Goal: Transaction & Acquisition: Purchase product/service

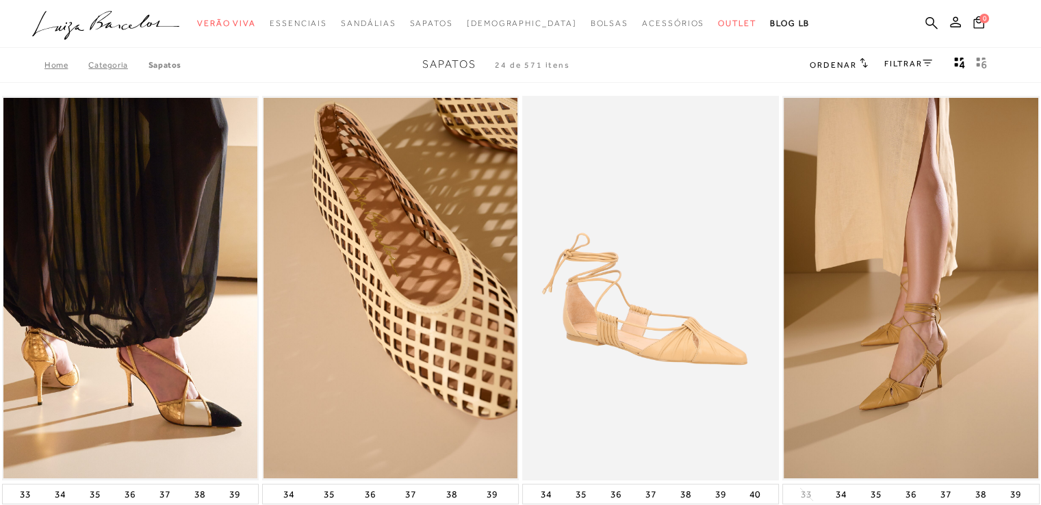
click at [909, 60] on link "FILTRAR" at bounding box center [908, 64] width 48 height 10
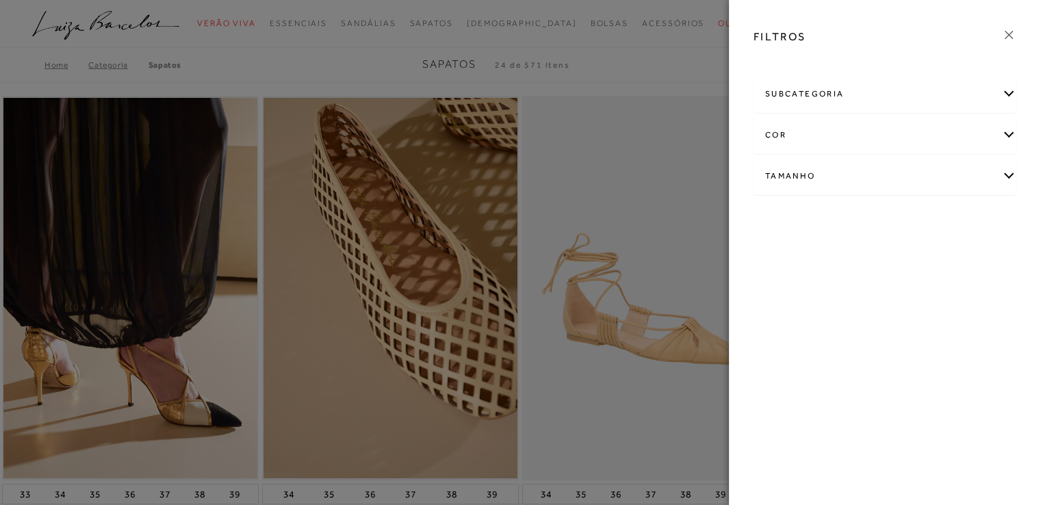
click at [947, 166] on div "Tamanho" at bounding box center [884, 176] width 261 height 36
click at [784, 277] on link "Ver mais..." at bounding box center [790, 279] width 37 height 10
click at [940, 253] on label "40" at bounding box center [934, 256] width 31 height 29
click at [930, 253] on input "40" at bounding box center [923, 259] width 14 height 14
checkbox input "true"
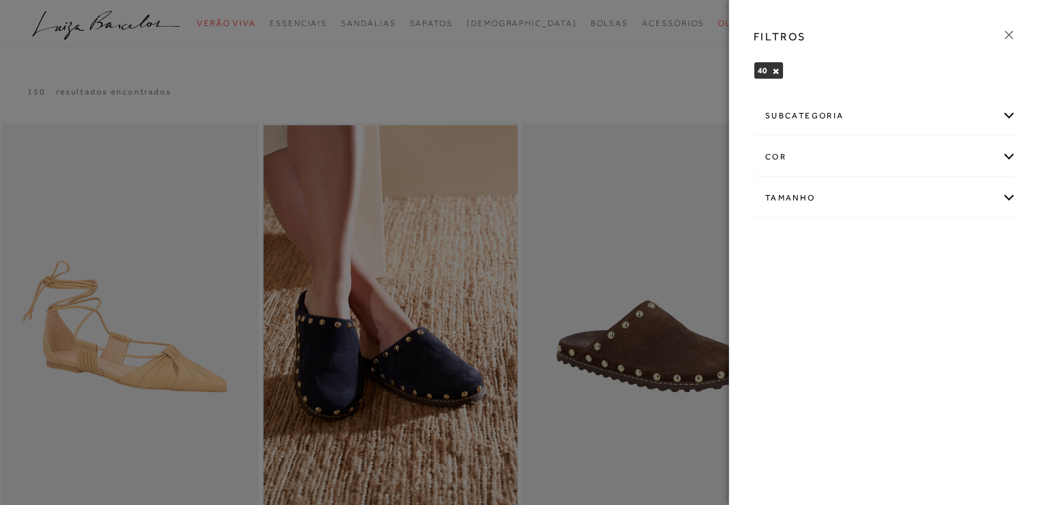
click at [1011, 35] on icon at bounding box center [1008, 34] width 15 height 15
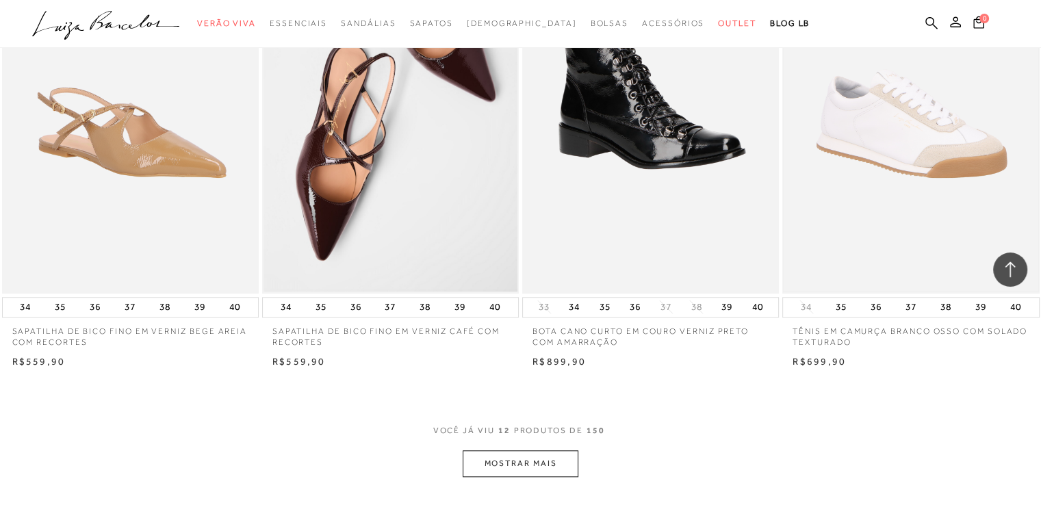
scroll to position [1300, 0]
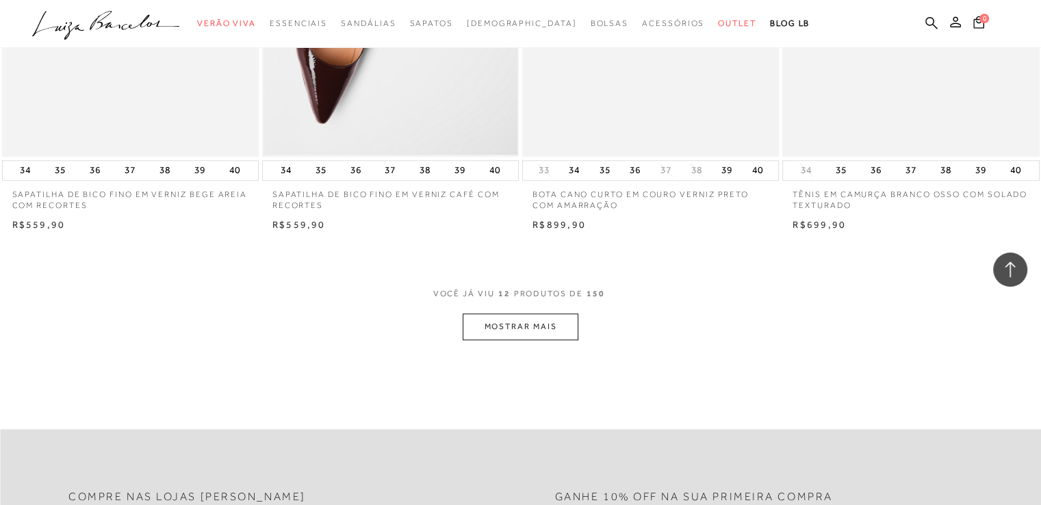
click at [528, 333] on button "MOSTRAR MAIS" at bounding box center [520, 326] width 115 height 27
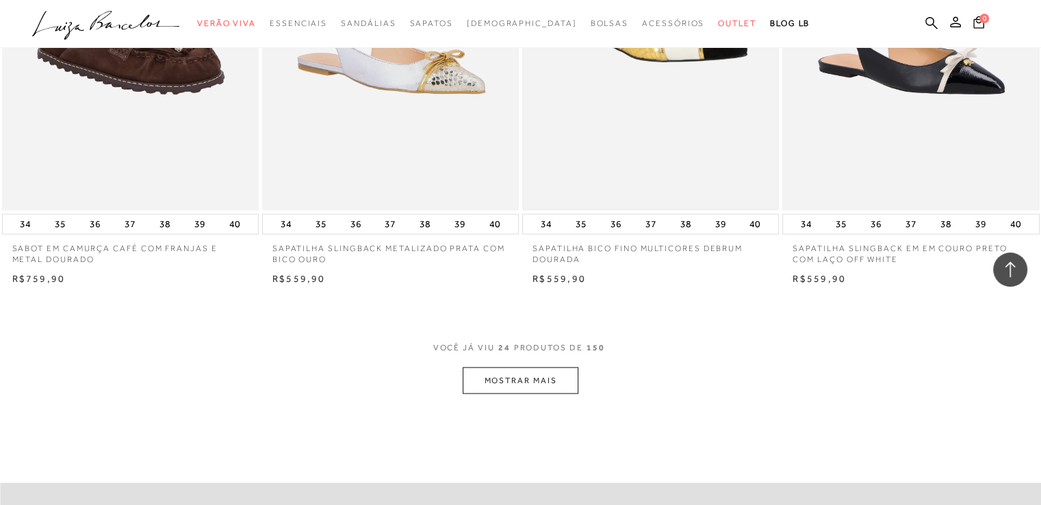
scroll to position [2738, 0]
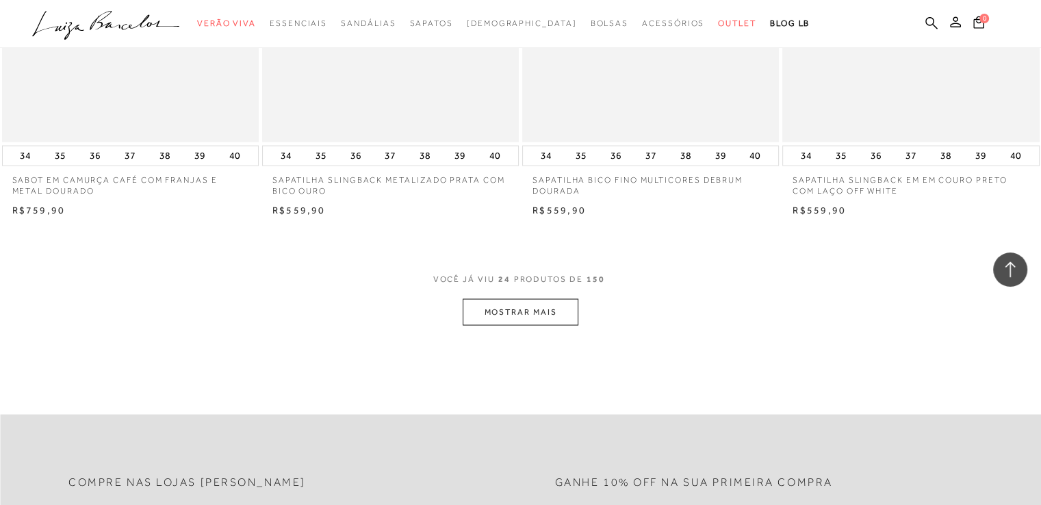
click at [548, 307] on button "MOSTRAR MAIS" at bounding box center [520, 312] width 115 height 27
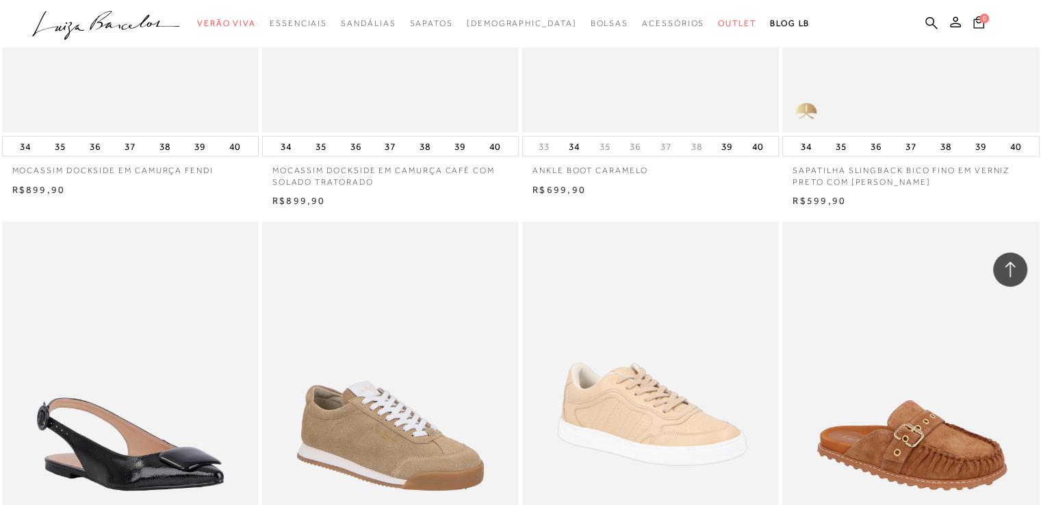
scroll to position [4107, 0]
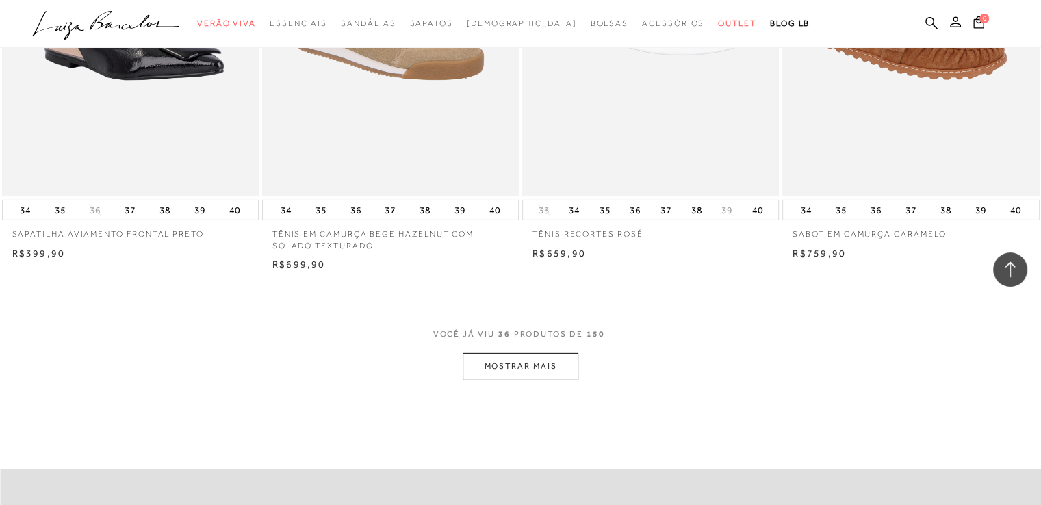
click at [561, 367] on button "MOSTRAR MAIS" at bounding box center [520, 366] width 115 height 27
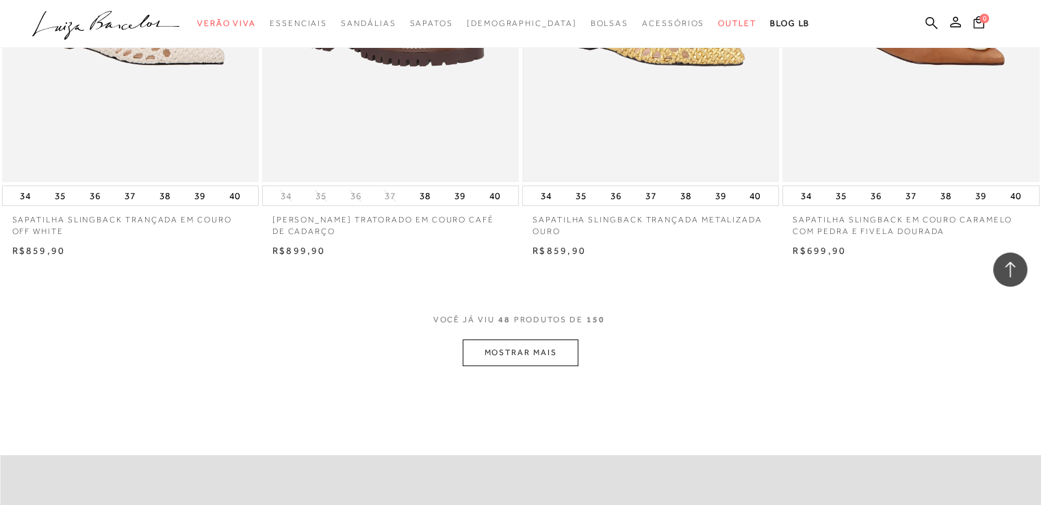
scroll to position [5681, 0]
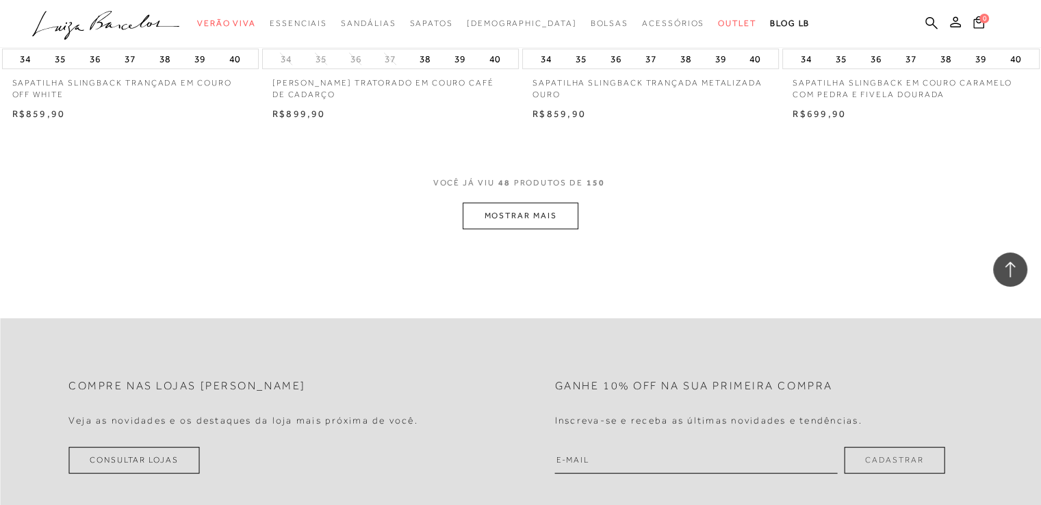
click at [523, 226] on button "MOSTRAR MAIS" at bounding box center [520, 216] width 115 height 27
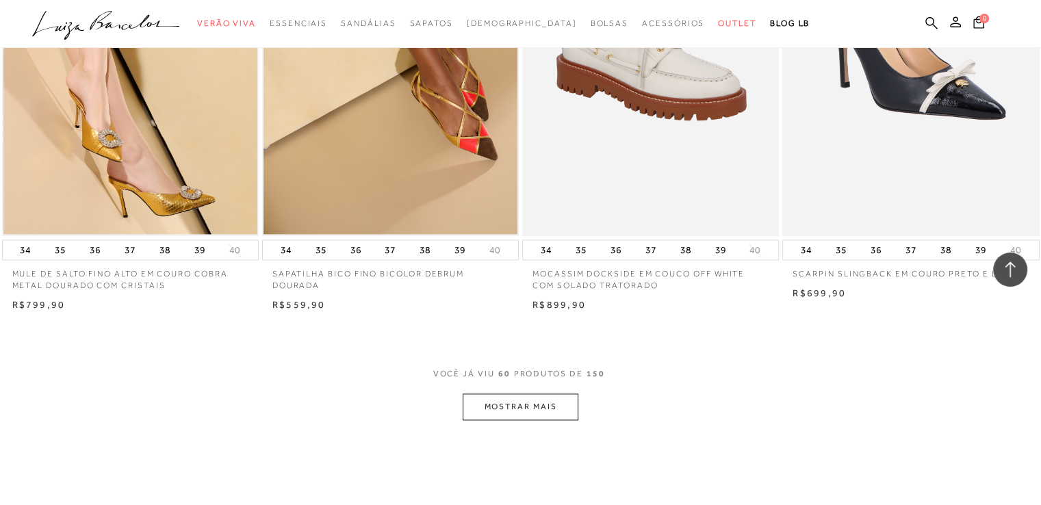
scroll to position [7118, 0]
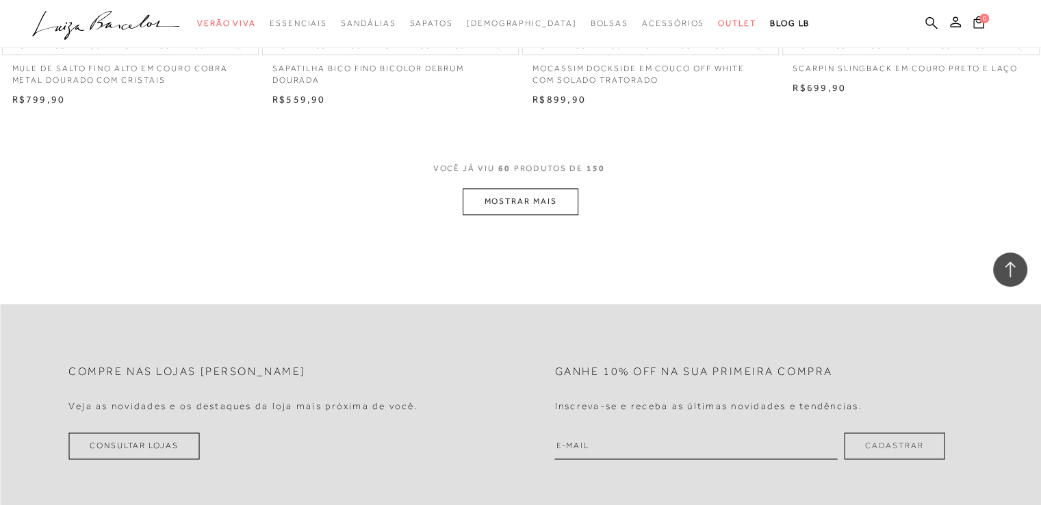
click at [515, 194] on button "MOSTRAR MAIS" at bounding box center [520, 201] width 115 height 27
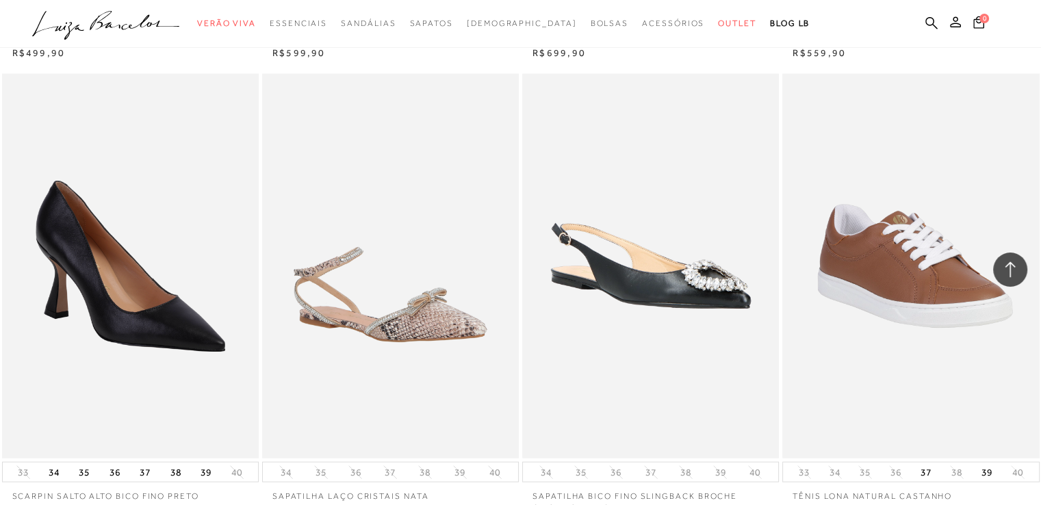
scroll to position [8524, 0]
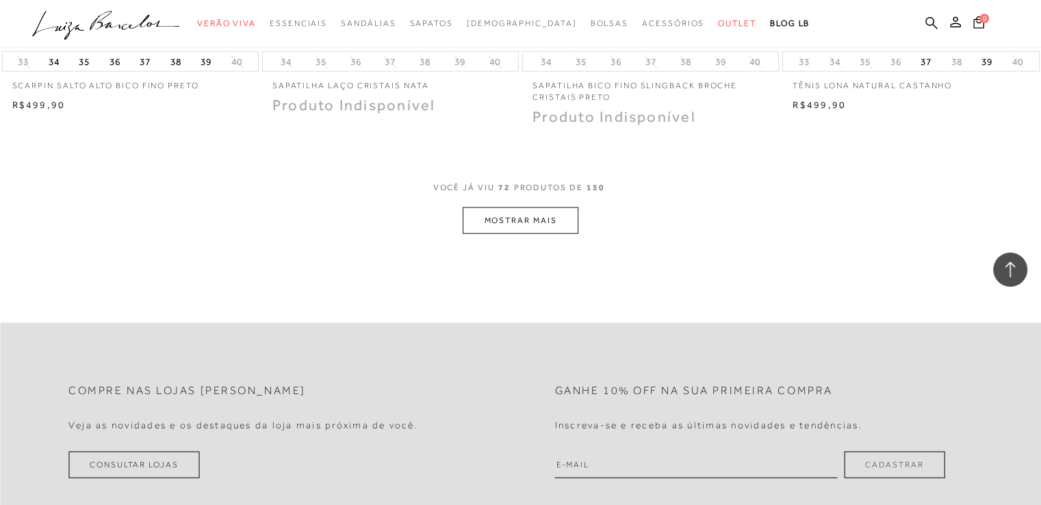
click at [523, 210] on button "MOSTRAR MAIS" at bounding box center [520, 220] width 115 height 27
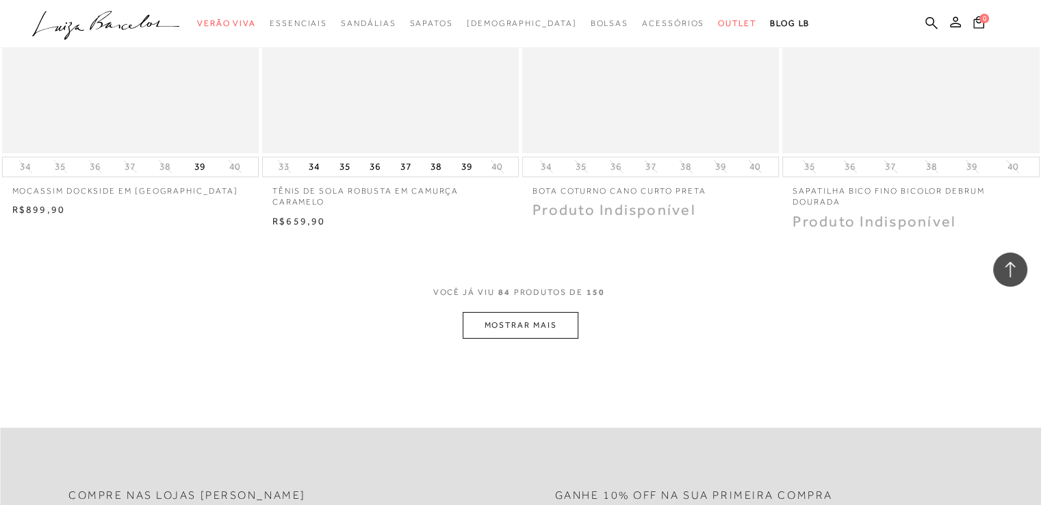
scroll to position [9917, 0]
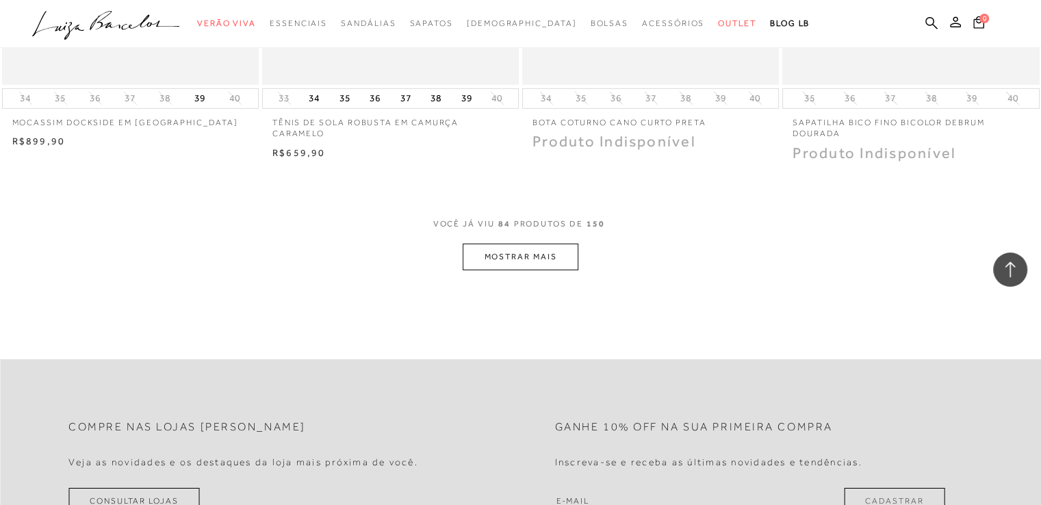
click at [534, 257] on button "MOSTRAR MAIS" at bounding box center [520, 257] width 115 height 27
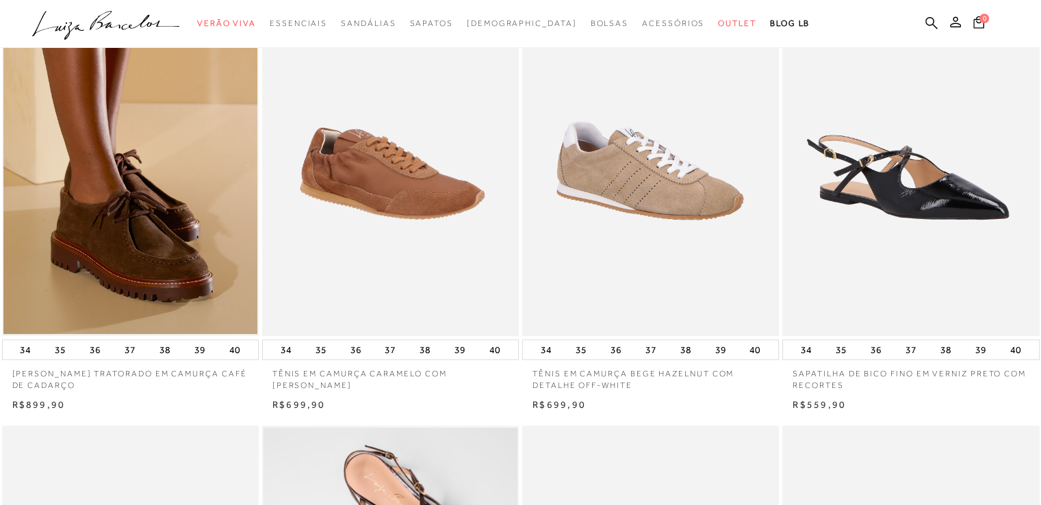
scroll to position [0, 0]
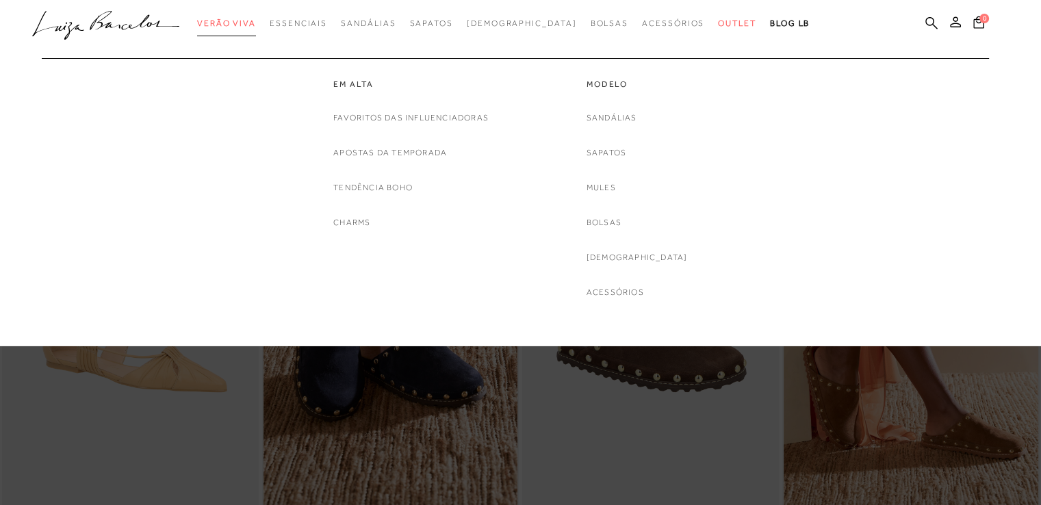
click at [256, 19] on span "Verão Viva" at bounding box center [226, 23] width 59 height 10
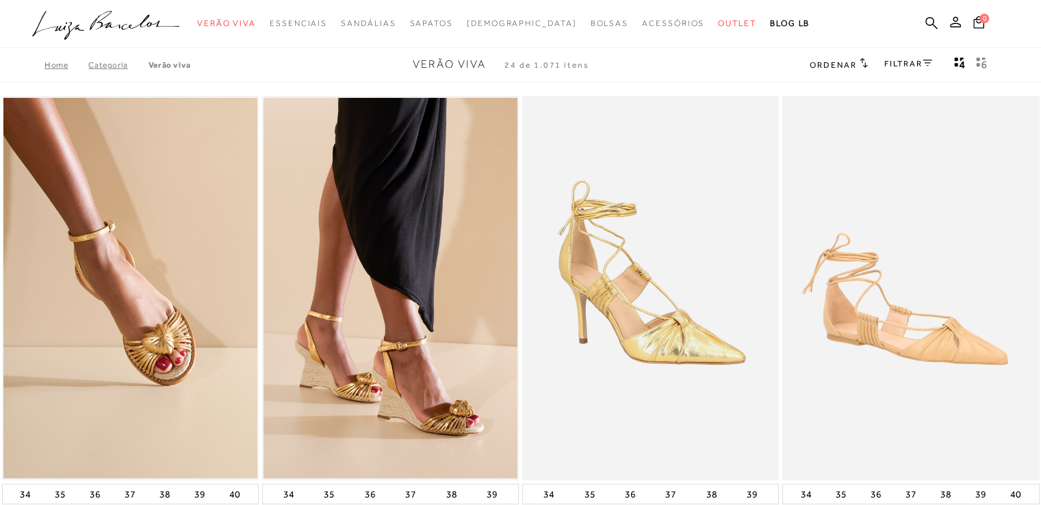
click at [917, 66] on link "FILTRAR" at bounding box center [908, 64] width 48 height 10
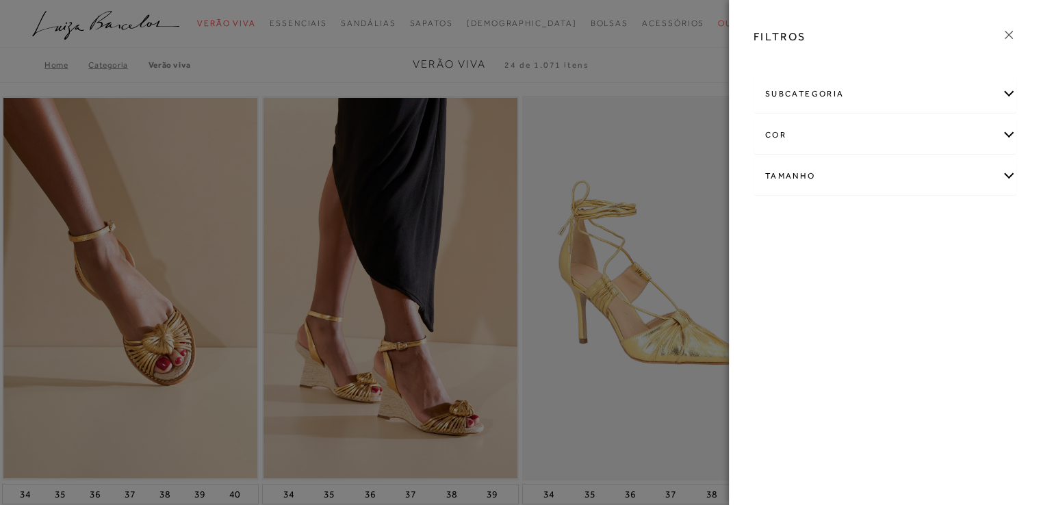
click at [889, 187] on div "Tamanho" at bounding box center [884, 176] width 261 height 36
click at [794, 282] on link "Ver mais..." at bounding box center [790, 279] width 37 height 10
click at [838, 297] on label "40" at bounding box center [832, 293] width 31 height 29
click at [828, 297] on input "40" at bounding box center [821, 295] width 14 height 14
checkbox input "true"
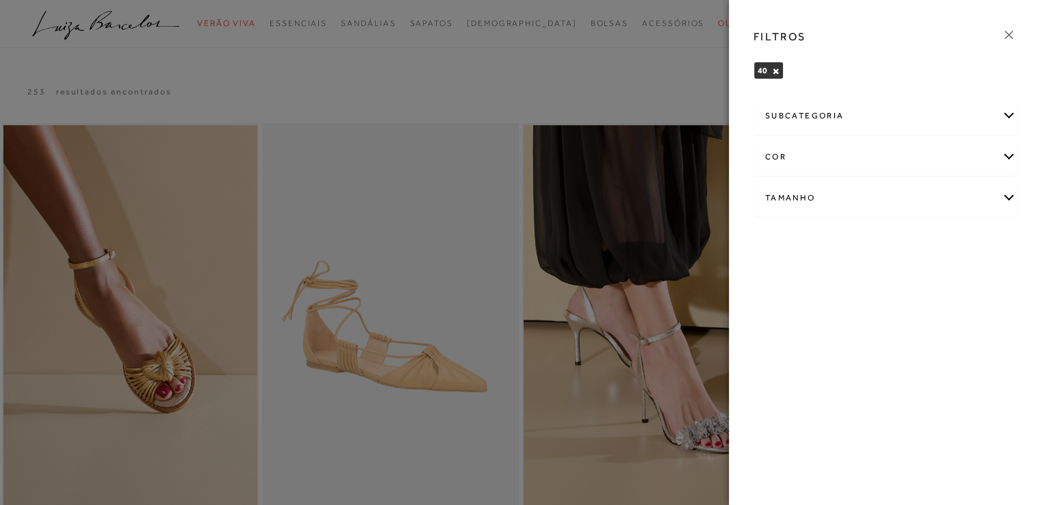
click at [652, 97] on div at bounding box center [520, 252] width 1041 height 505
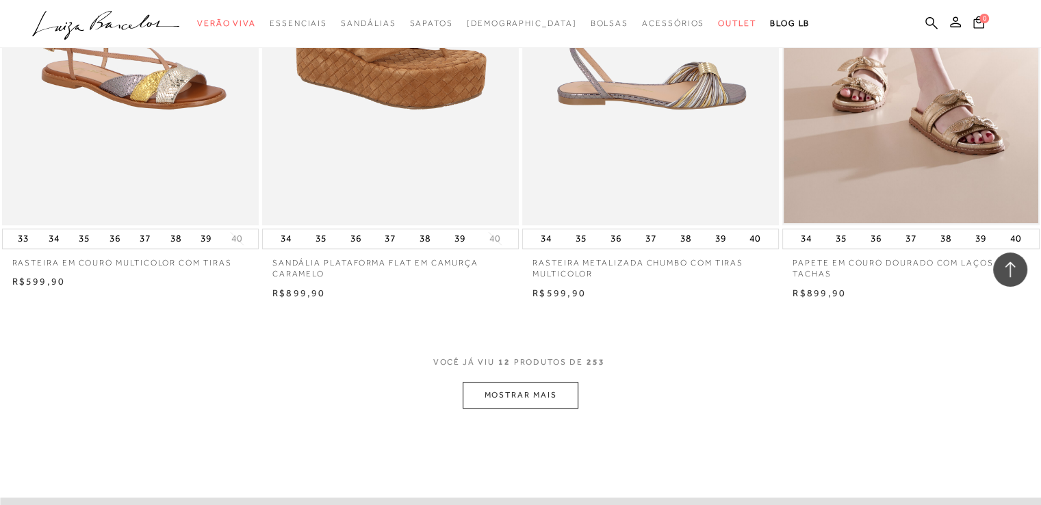
scroll to position [1300, 0]
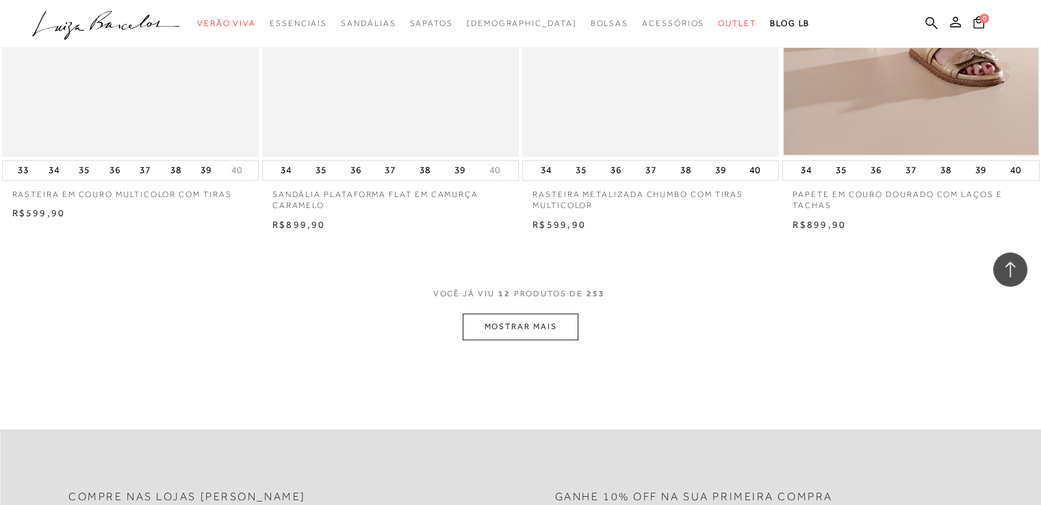
click at [558, 330] on button "MOSTRAR MAIS" at bounding box center [520, 326] width 115 height 27
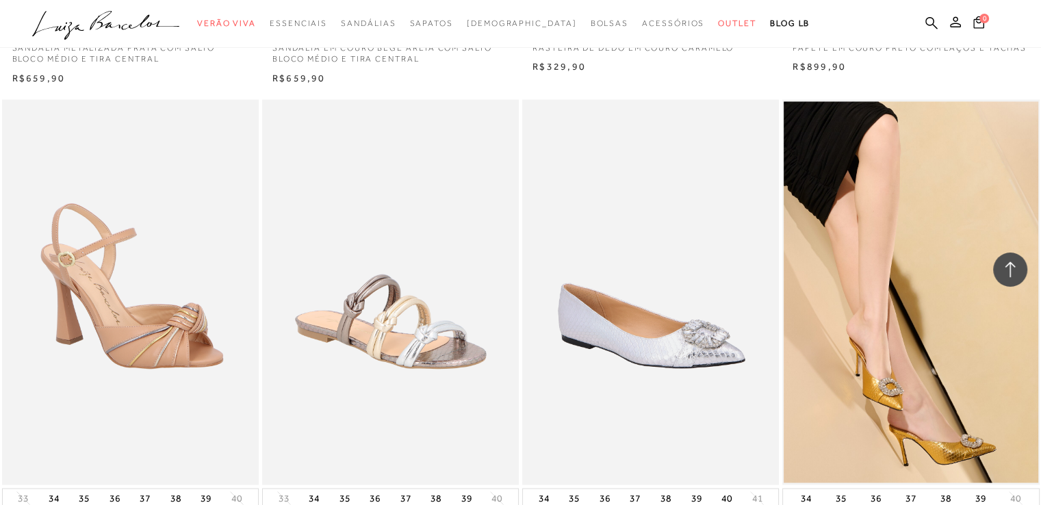
scroll to position [2669, 0]
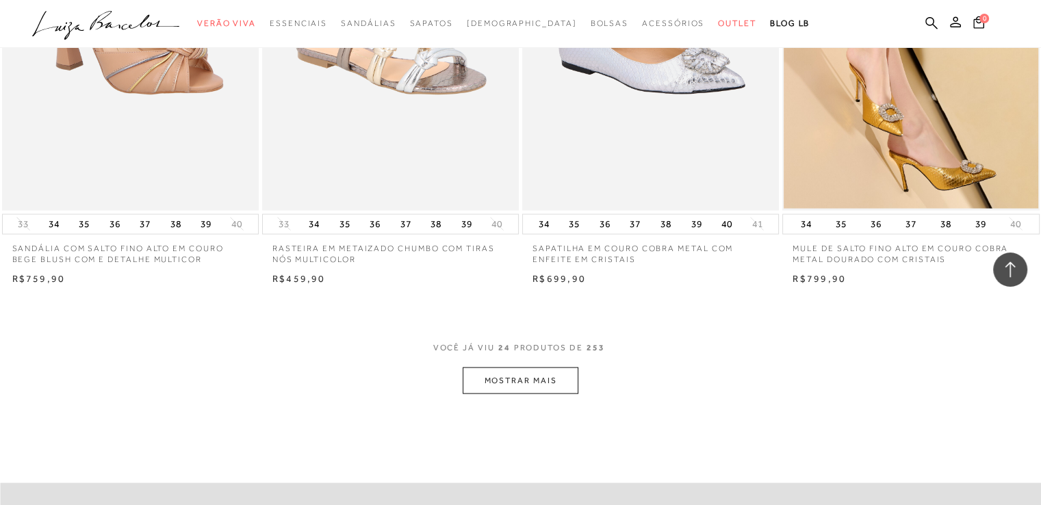
click at [524, 383] on button "MOSTRAR MAIS" at bounding box center [520, 381] width 115 height 27
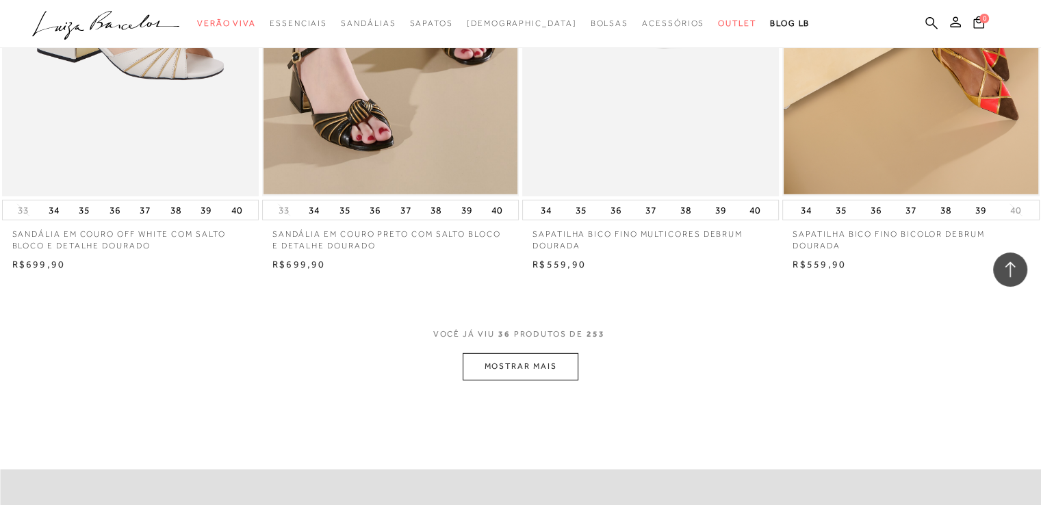
scroll to position [4175, 0]
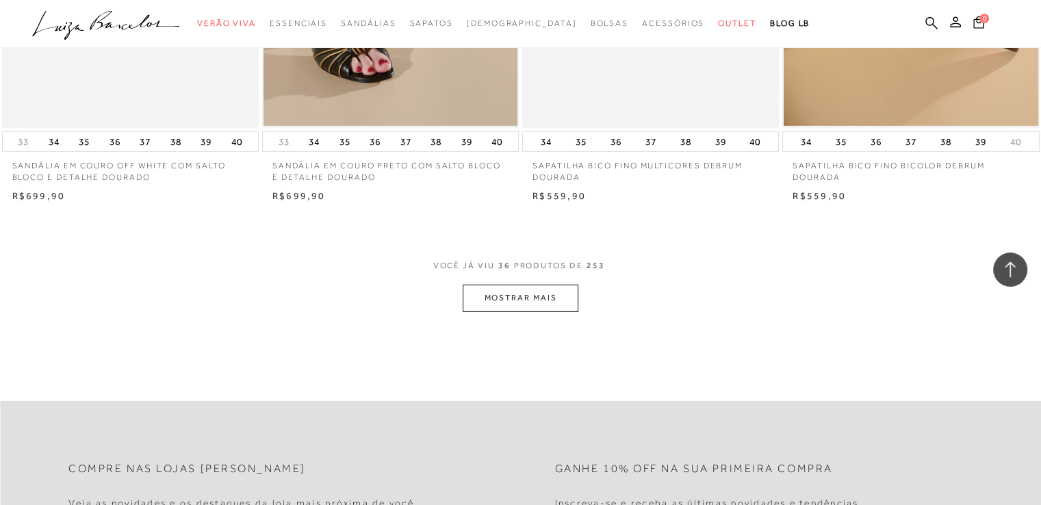
click at [509, 306] on button "MOSTRAR MAIS" at bounding box center [520, 298] width 115 height 27
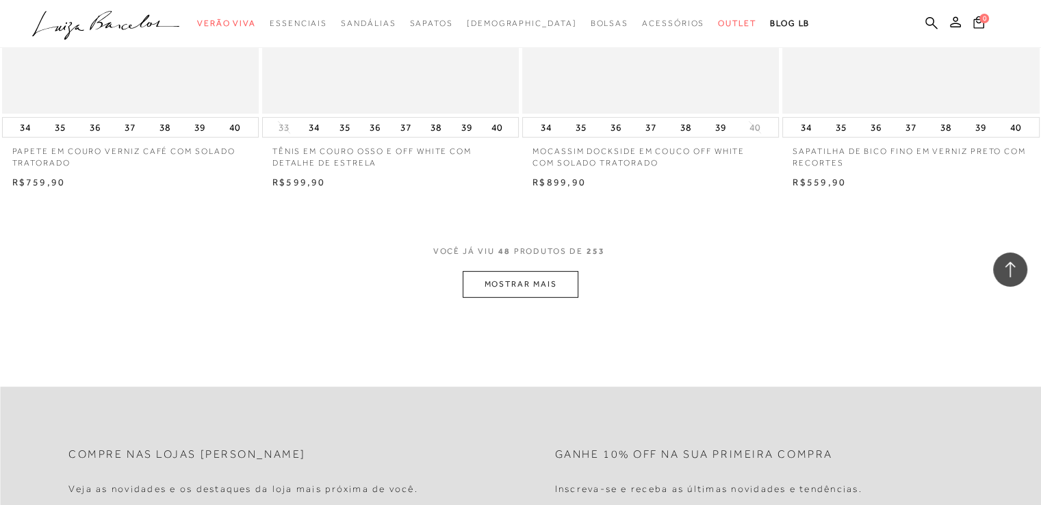
scroll to position [5681, 0]
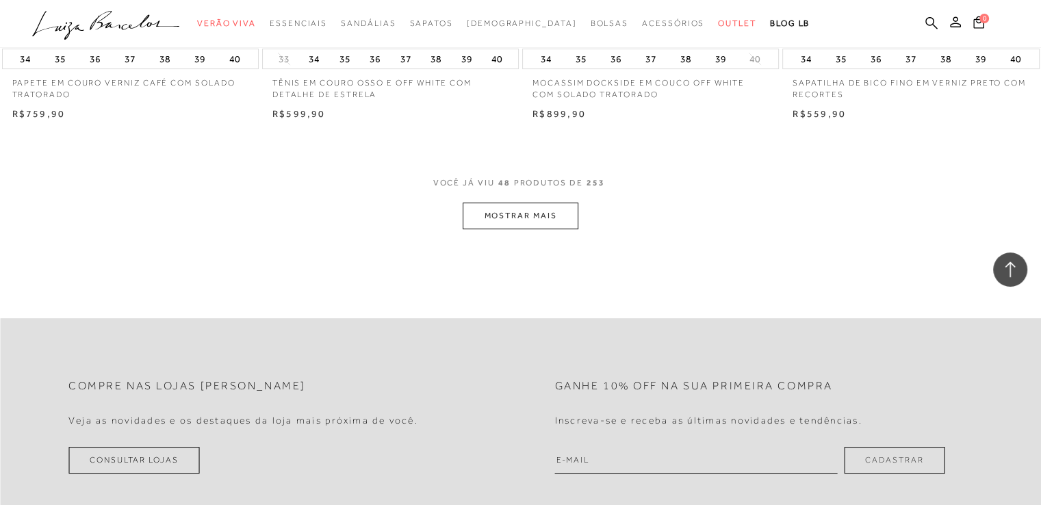
click at [527, 218] on button "MOSTRAR MAIS" at bounding box center [520, 216] width 115 height 27
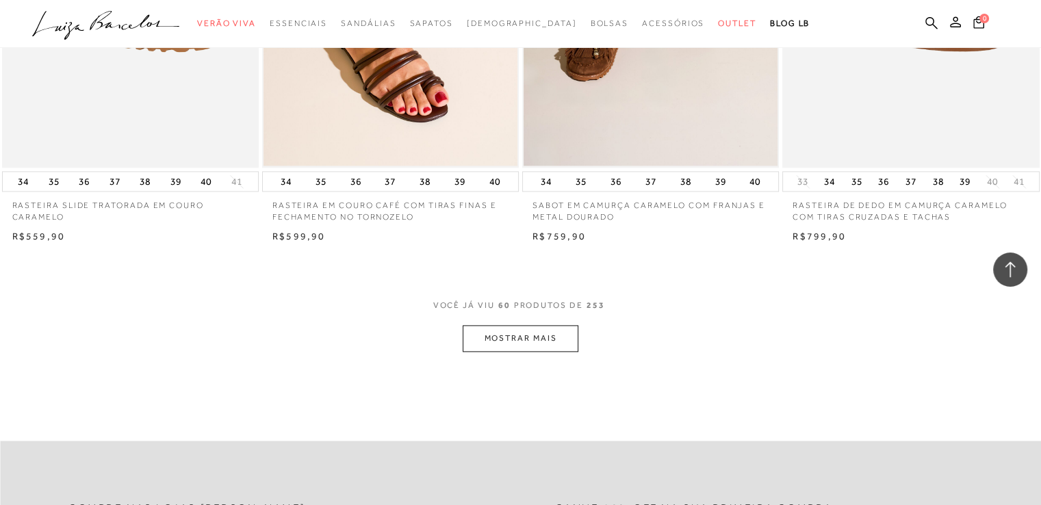
scroll to position [7118, 0]
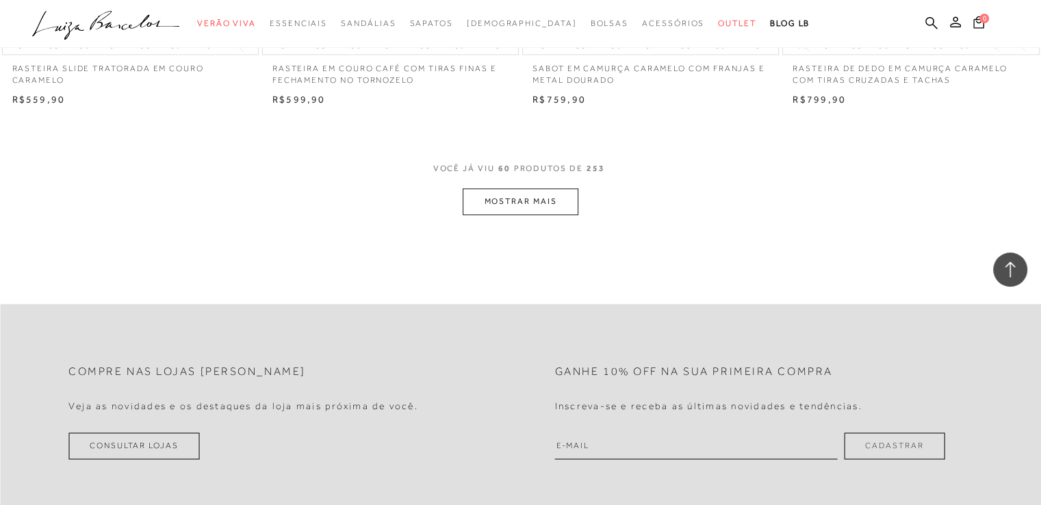
click at [551, 198] on button "MOSTRAR MAIS" at bounding box center [520, 201] width 115 height 27
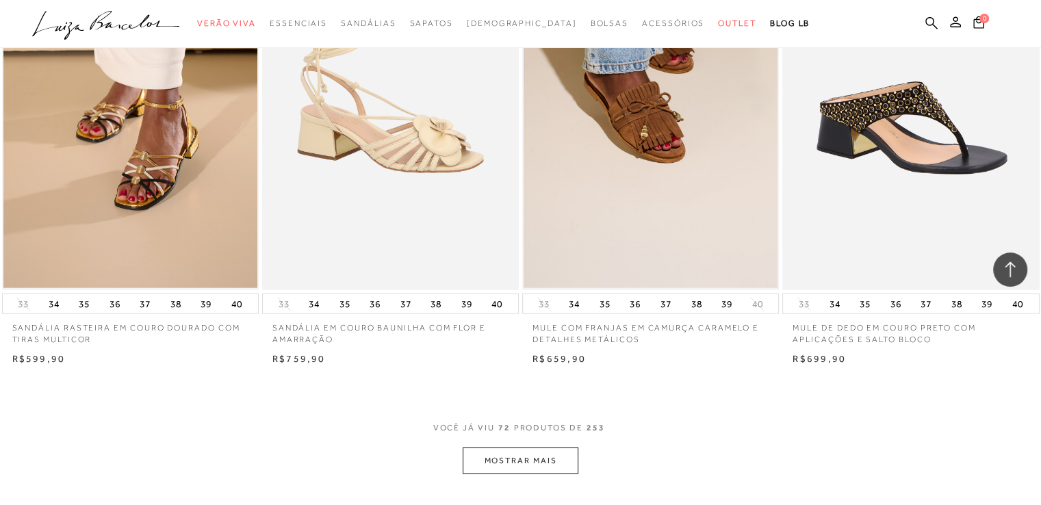
scroll to position [8351, 0]
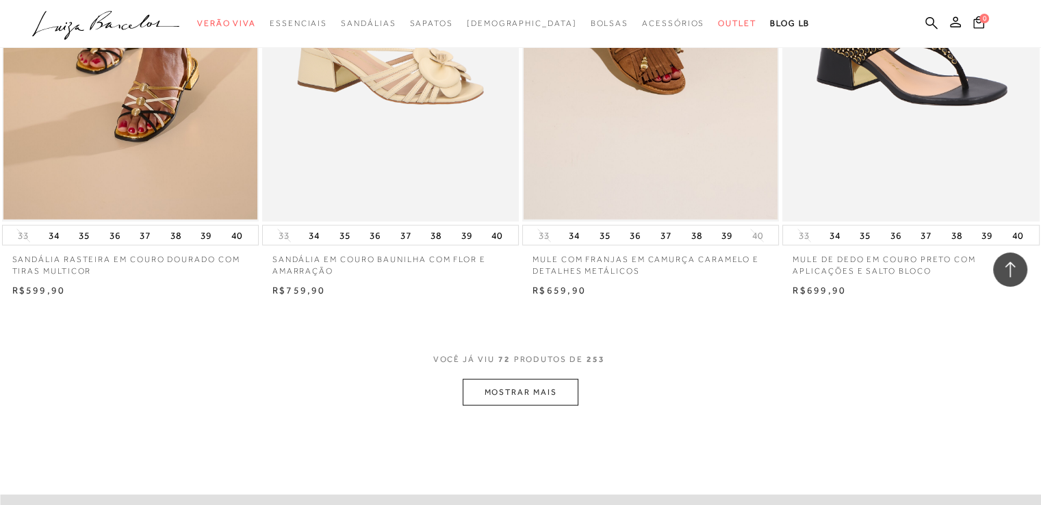
click at [539, 402] on button "MOSTRAR MAIS" at bounding box center [520, 392] width 115 height 27
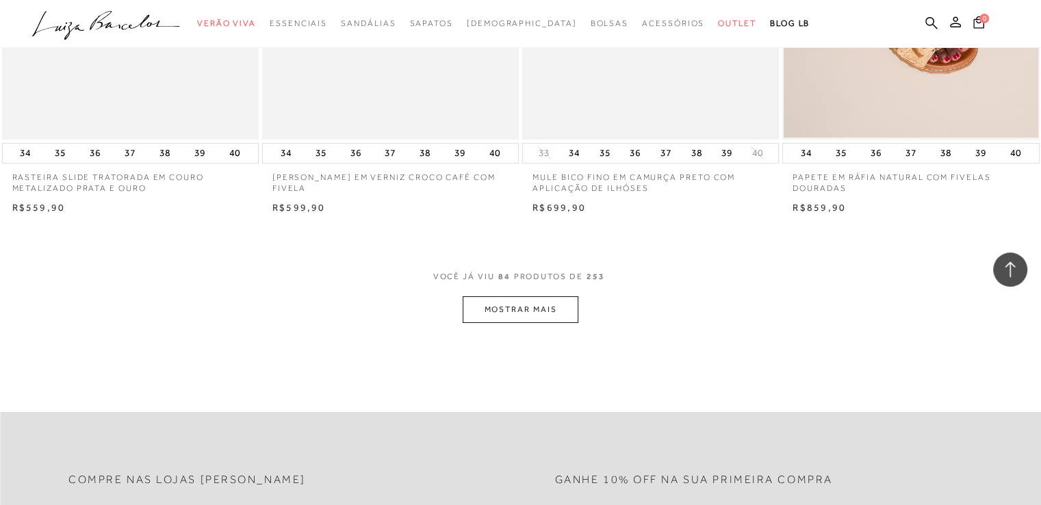
scroll to position [9925, 0]
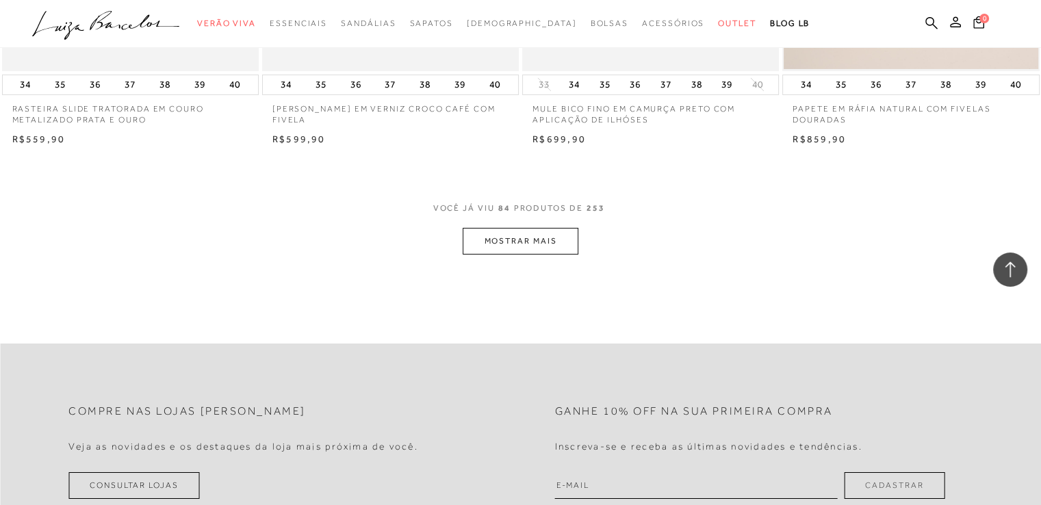
click at [502, 255] on button "MOSTRAR MAIS" at bounding box center [520, 241] width 115 height 27
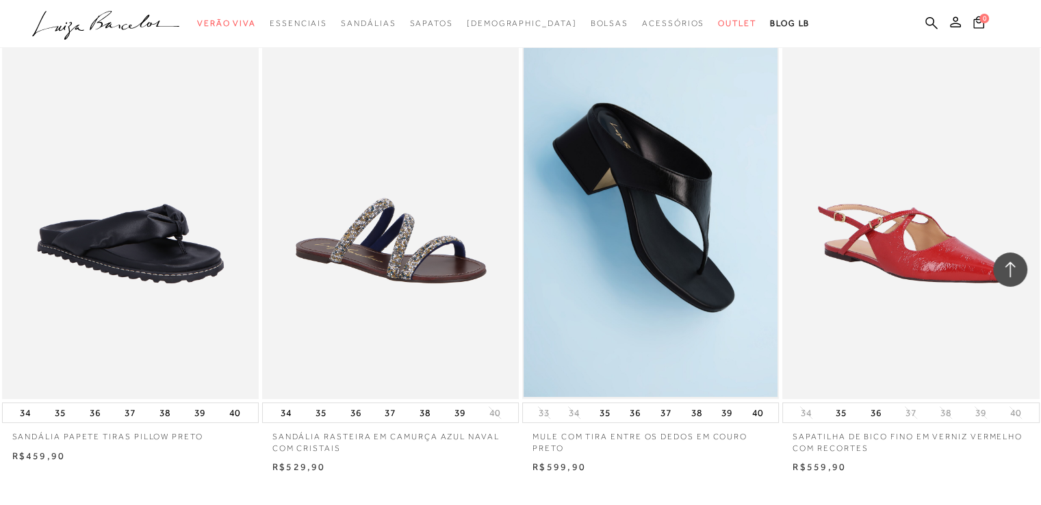
scroll to position [11362, 0]
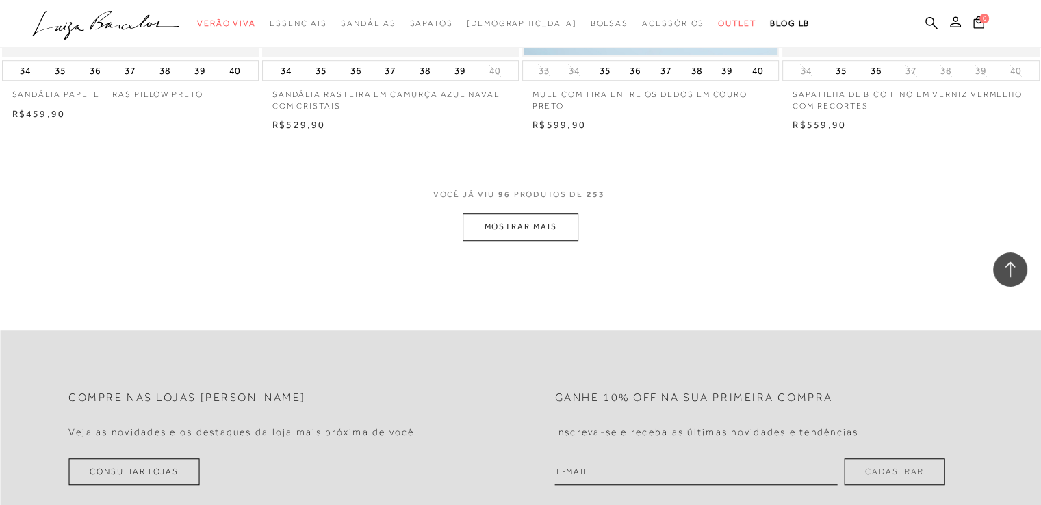
click at [524, 236] on button "MOSTRAR MAIS" at bounding box center [520, 227] width 115 height 27
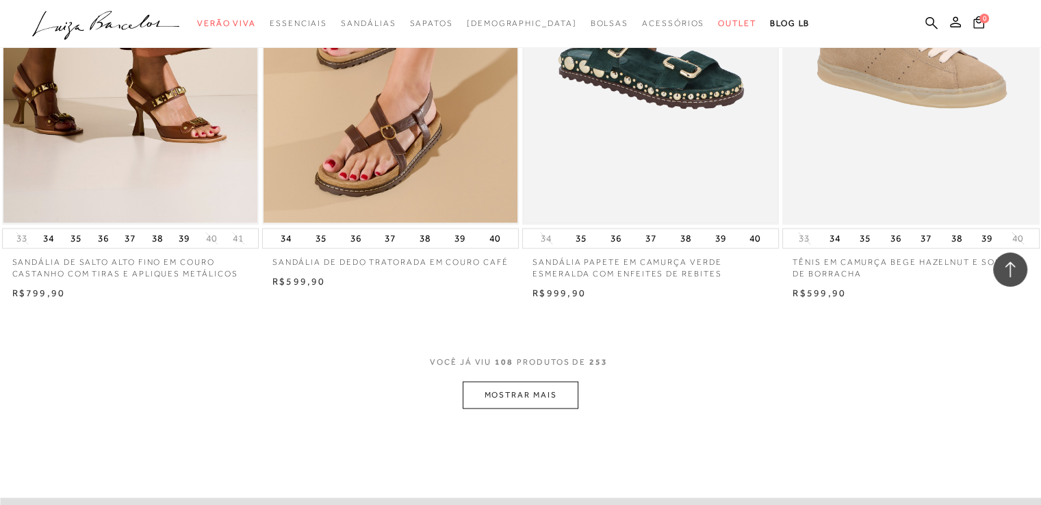
scroll to position [12686, 0]
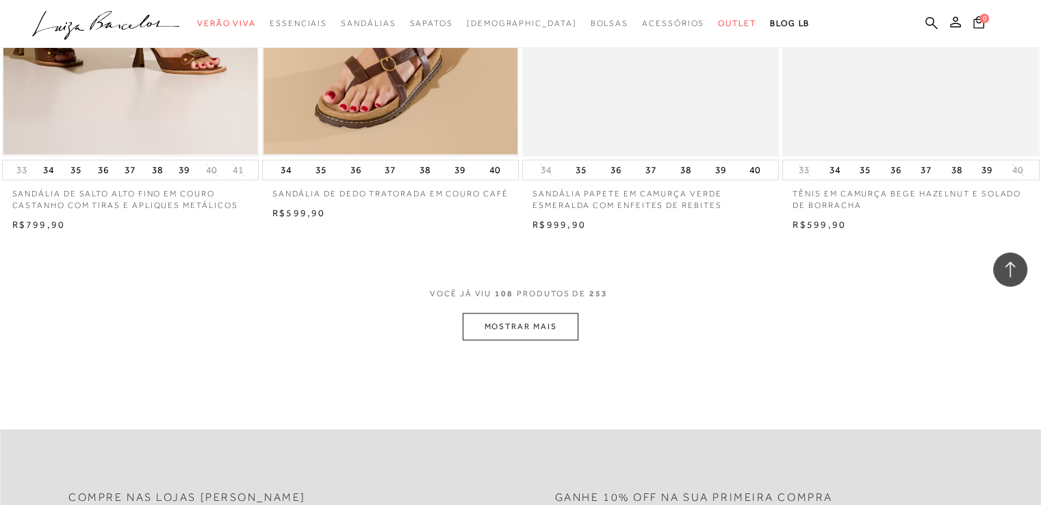
click at [535, 339] on button "MOSTRAR MAIS" at bounding box center [520, 326] width 115 height 27
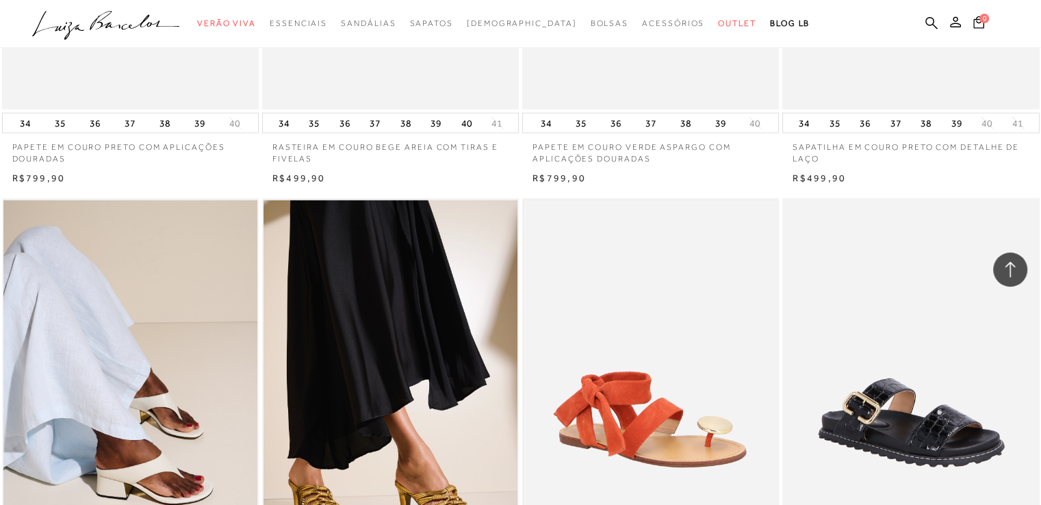
scroll to position [14023, 0]
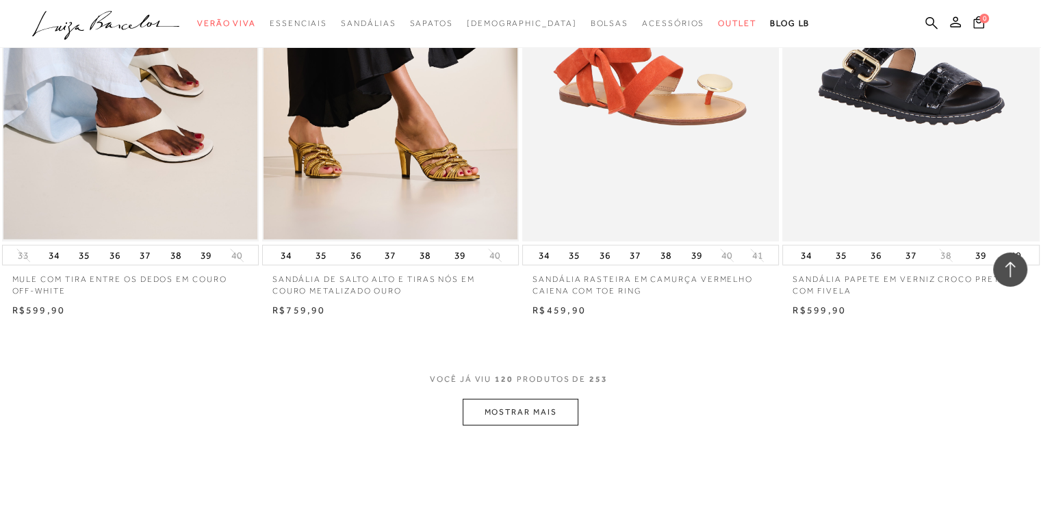
click at [533, 418] on button "MOSTRAR MAIS" at bounding box center [520, 412] width 115 height 27
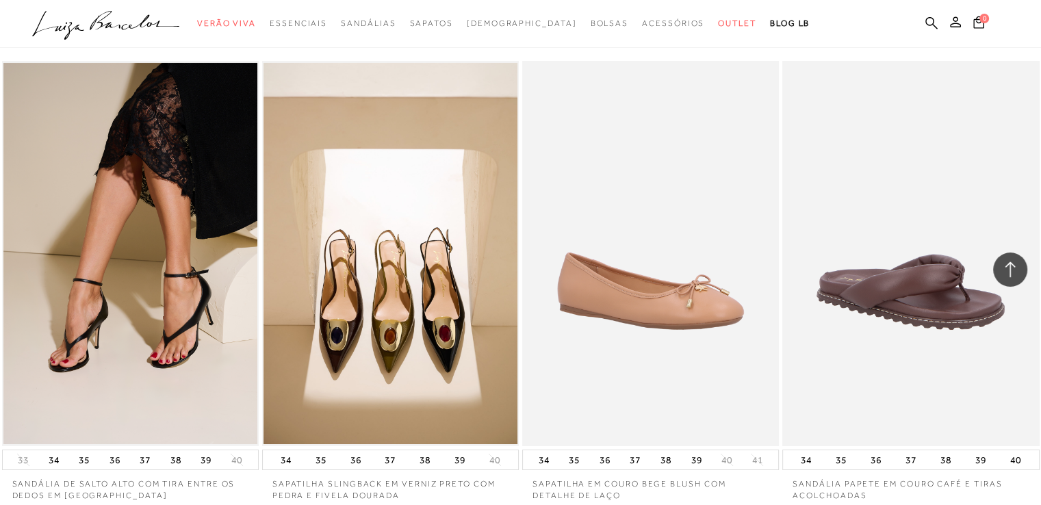
scroll to position [15735, 0]
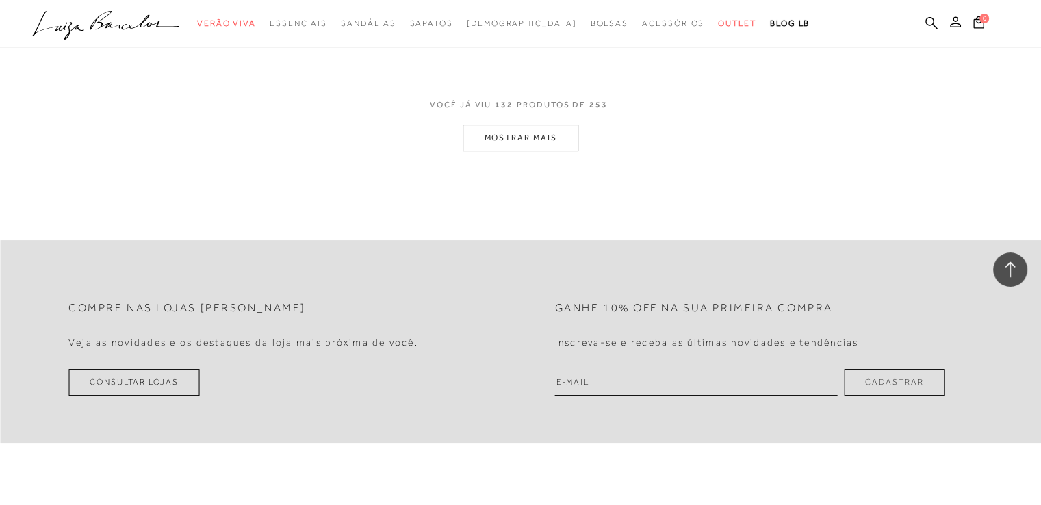
click at [507, 138] on button "MOSTRAR MAIS" at bounding box center [520, 138] width 115 height 27
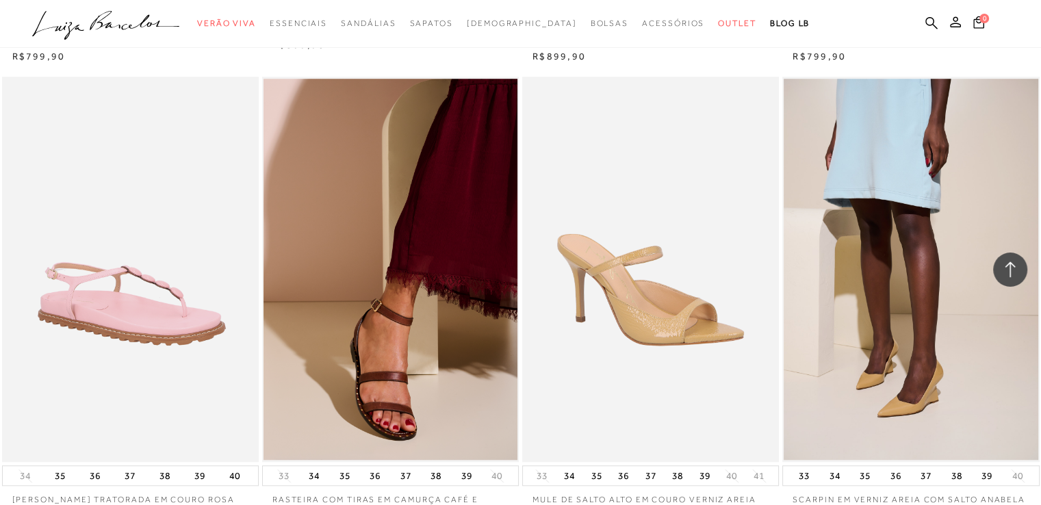
scroll to position [17073, 0]
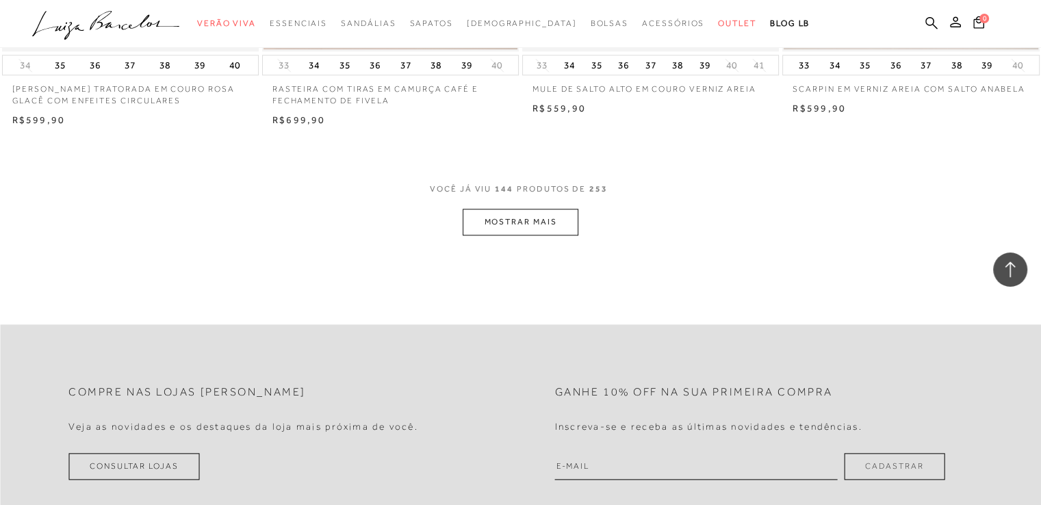
click at [522, 227] on button "MOSTRAR MAIS" at bounding box center [520, 222] width 115 height 27
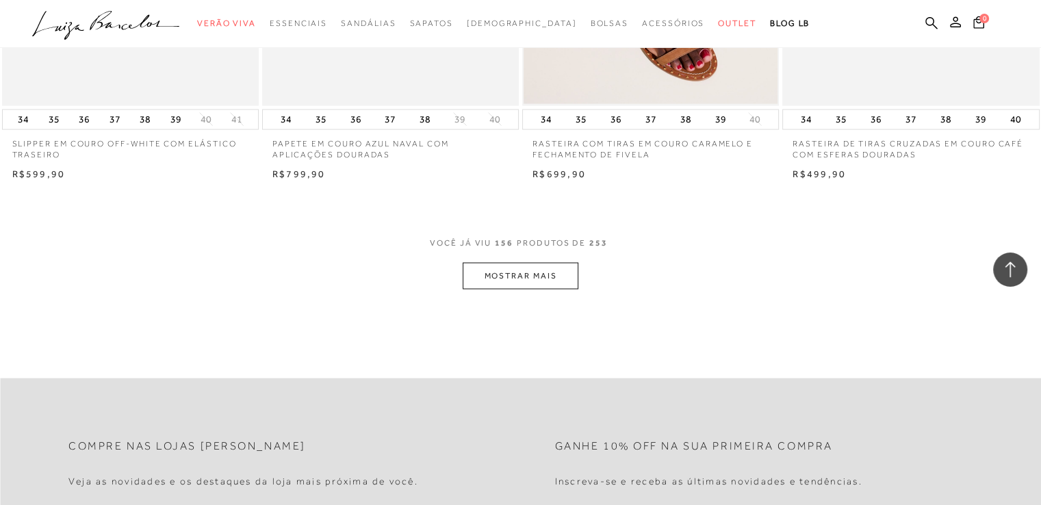
scroll to position [18511, 0]
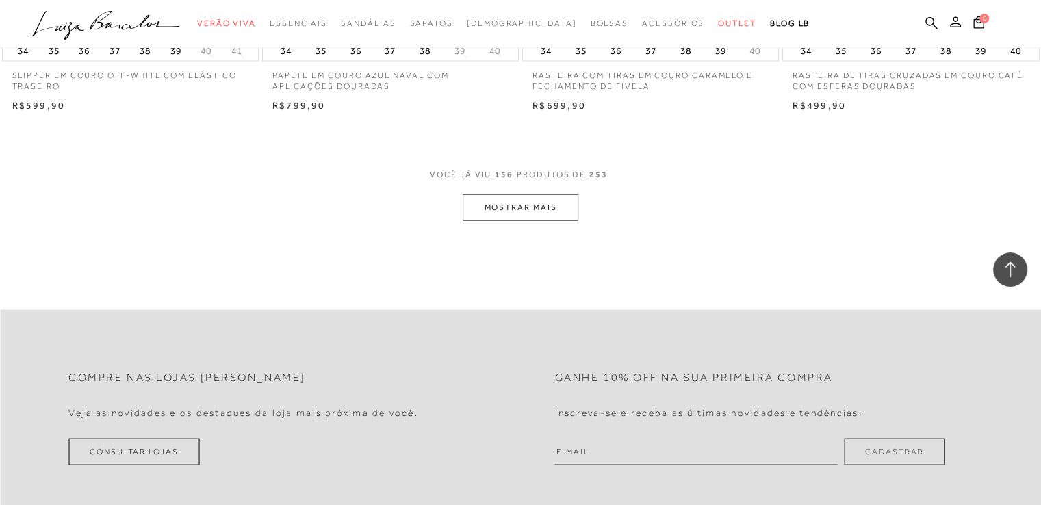
click at [515, 203] on button "MOSTRAR MAIS" at bounding box center [520, 207] width 115 height 27
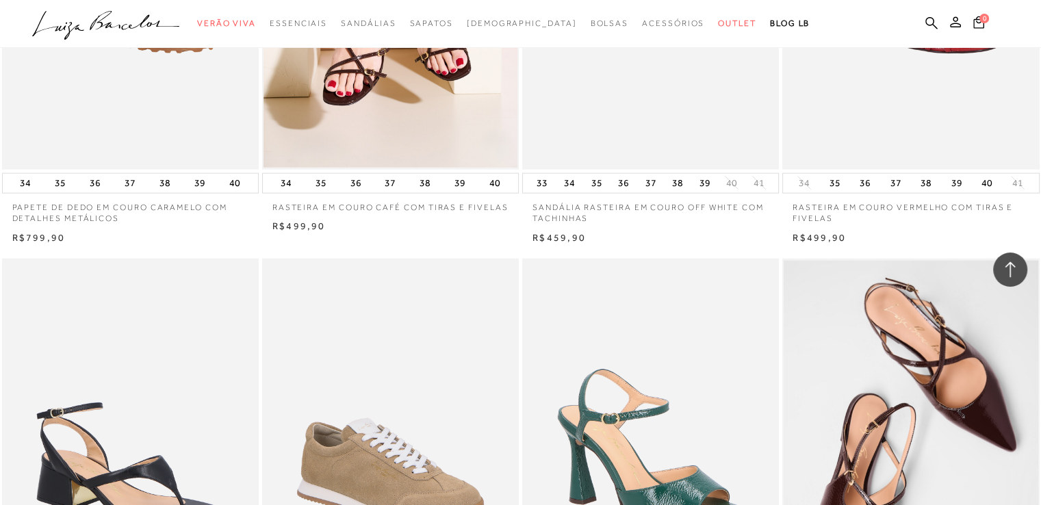
scroll to position [18921, 0]
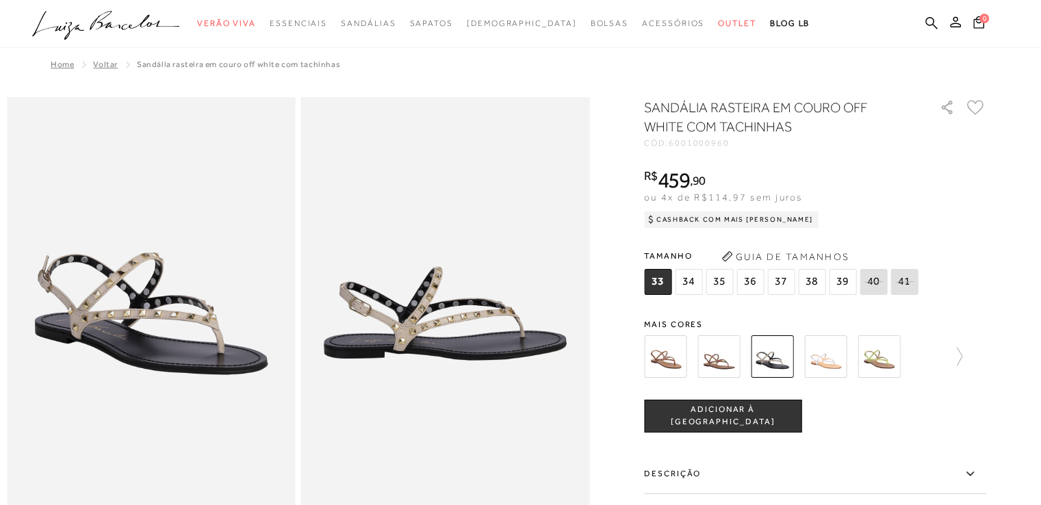
click at [844, 368] on img at bounding box center [825, 356] width 42 height 42
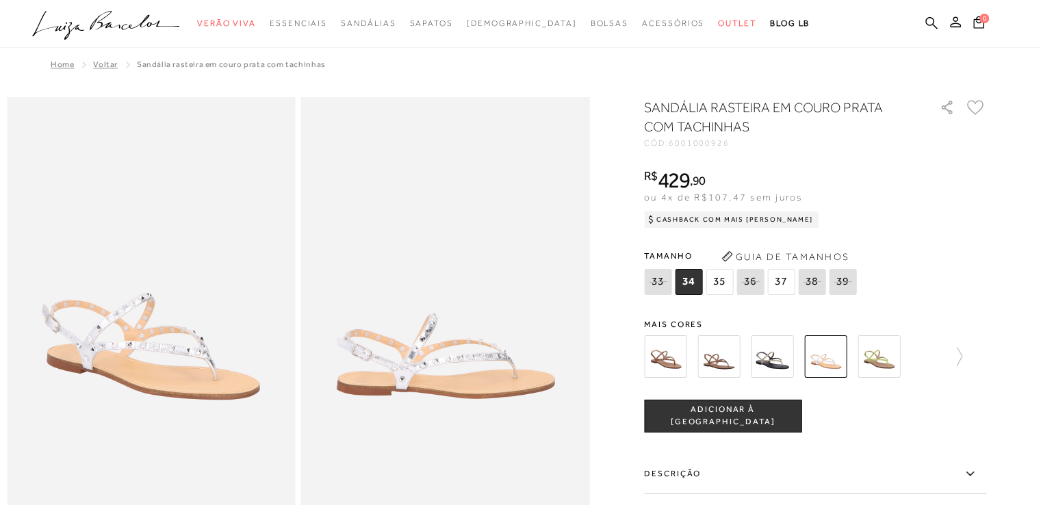
click at [888, 364] on img at bounding box center [879, 356] width 42 height 42
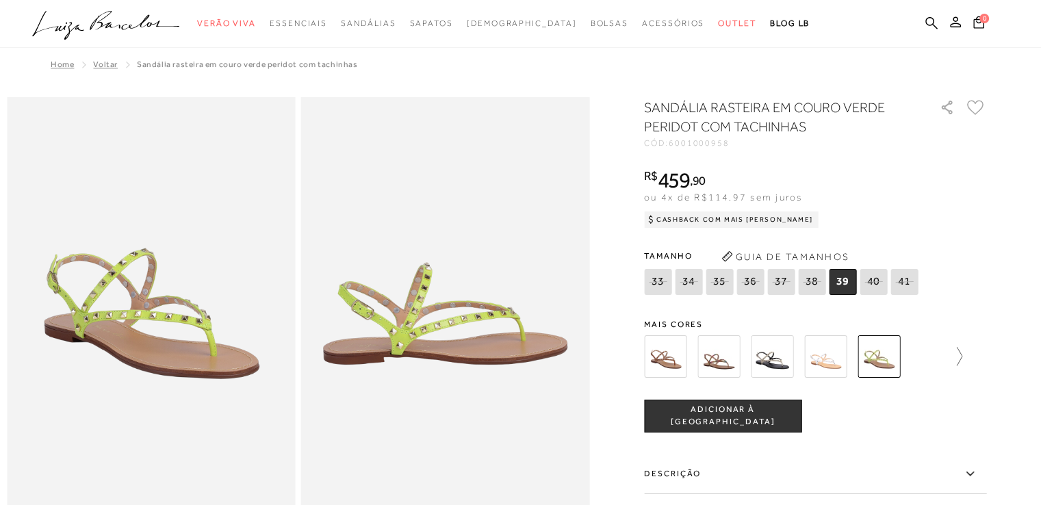
click at [959, 359] on icon at bounding box center [952, 356] width 19 height 19
click at [848, 365] on img at bounding box center [849, 356] width 42 height 42
